Goal: Information Seeking & Learning: Learn about a topic

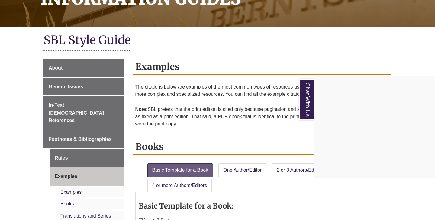
scroll to position [117, 0]
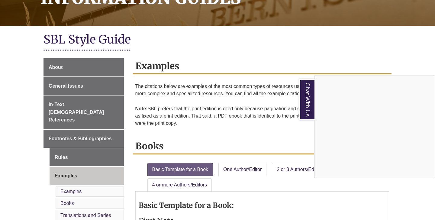
click at [80, 81] on div "Chat With Us" at bounding box center [217, 110] width 435 height 220
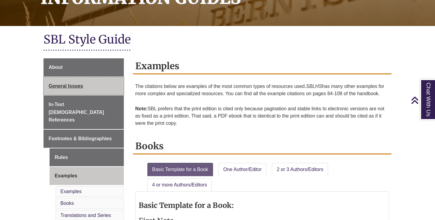
click at [78, 85] on span "General Issues" at bounding box center [66, 85] width 34 height 5
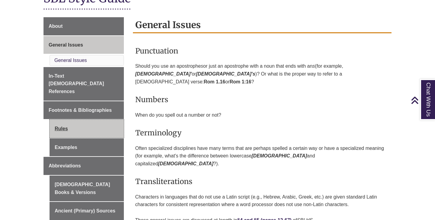
scroll to position [153, 0]
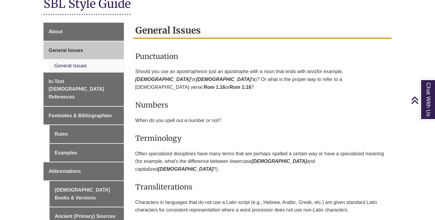
click at [82, 62] on li "General Issues" at bounding box center [87, 65] width 74 height 11
click at [82, 65] on link "General Issues" at bounding box center [70, 65] width 33 height 5
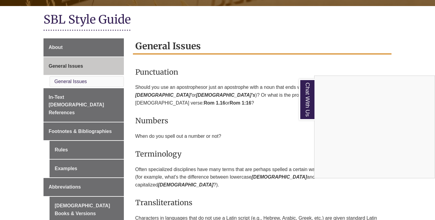
scroll to position [127, 0]
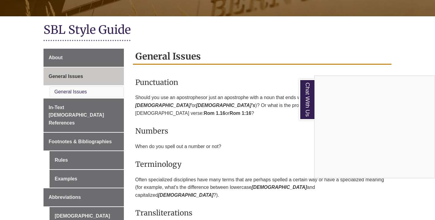
click at [88, 106] on div "Chat With Us" at bounding box center [217, 110] width 435 height 220
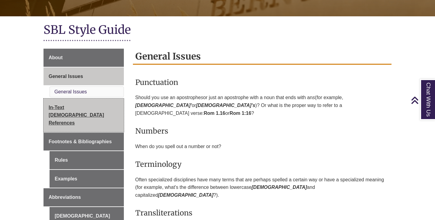
click at [87, 107] on span "In-Text [DEMOGRAPHIC_DATA] References" at bounding box center [76, 115] width 55 height 21
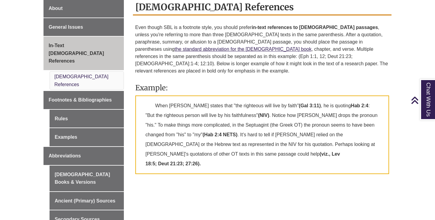
scroll to position [184, 0]
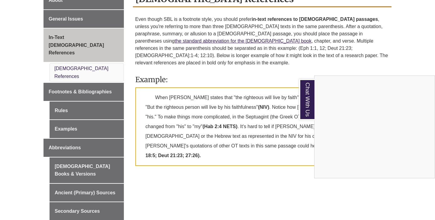
click at [87, 52] on div "Chat With Us" at bounding box center [217, 110] width 435 height 220
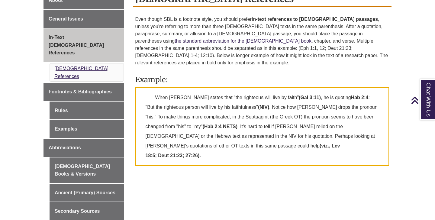
click at [87, 66] on link "[DEMOGRAPHIC_DATA] References" at bounding box center [81, 72] width 54 height 13
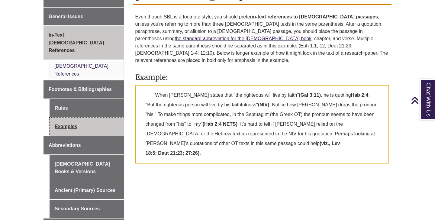
scroll to position [193, 0]
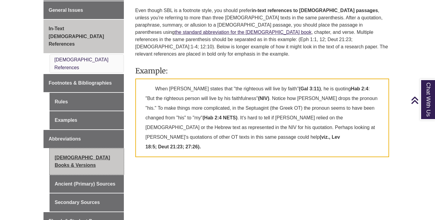
click at [96, 149] on link "[DEMOGRAPHIC_DATA] Books & Versions" at bounding box center [87, 162] width 74 height 26
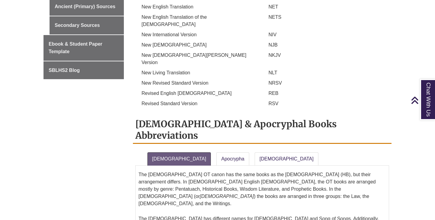
scroll to position [425, 0]
